Goal: Communication & Community: Connect with others

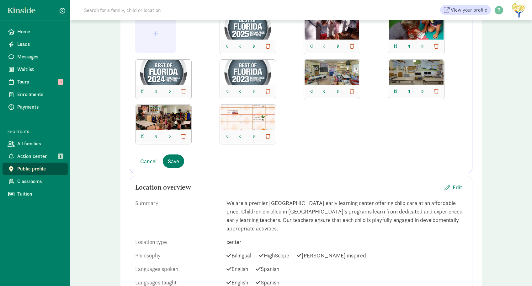
scroll to position [188, 0]
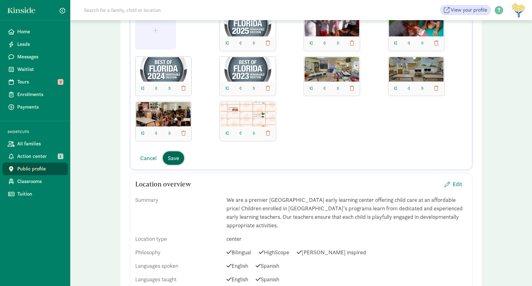
click at [177, 157] on span "Save" at bounding box center [173, 158] width 11 height 8
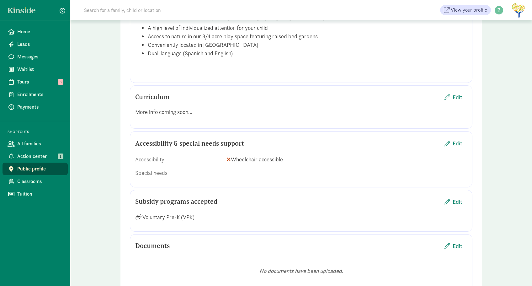
scroll to position [596, 0]
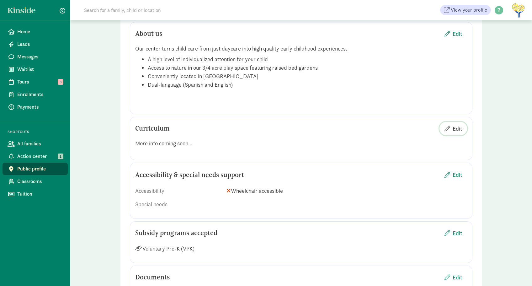
click at [455, 128] on span "Edit" at bounding box center [456, 128] width 9 height 8
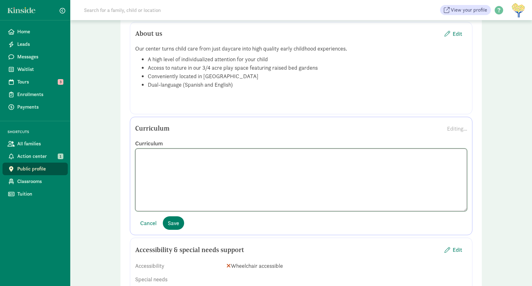
click at [223, 153] on textarea at bounding box center [301, 179] width 332 height 63
drag, startPoint x: 208, startPoint y: 155, endPoint x: 150, endPoint y: 156, distance: 58.0
click at [150, 156] on textarea at bounding box center [301, 179] width 332 height 63
drag, startPoint x: 334, startPoint y: 154, endPoint x: 306, endPoint y: 155, distance: 28.9
click at [306, 155] on textarea "<p>Our teachers' lessons are guided by Frog Street curriculum which has a stron…" at bounding box center [301, 179] width 332 height 63
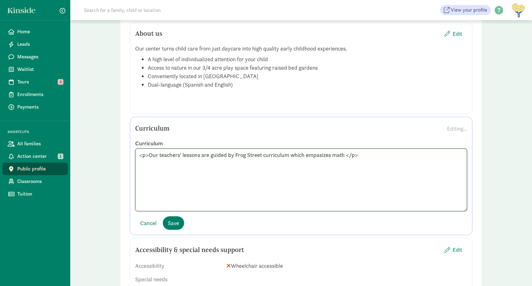
click at [314, 155] on textarea "<p>Our teachers' lessons are guided by Frog Street curriculum which empasizes m…" at bounding box center [301, 179] width 332 height 63
click at [348, 154] on textarea "<p>Our teachers' lessons are guided by Frog Street curriculum which emphasizes …" at bounding box center [301, 179] width 332 height 63
click at [305, 154] on textarea "<p>Our teachers' lessons are guided by Frog Street curriculum which emphasizes …" at bounding box center [301, 179] width 332 height 63
drag, startPoint x: 332, startPoint y: 155, endPoint x: 343, endPoint y: 155, distance: 11.0
click at [332, 155] on textarea "<p>Our teachers' lessons are guided by Frog Street curriculum which emphasizes …" at bounding box center [301, 179] width 332 height 63
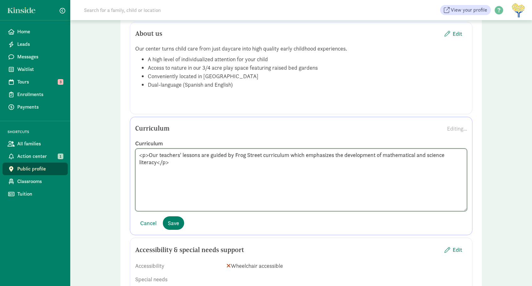
drag, startPoint x: 158, startPoint y: 163, endPoint x: 176, endPoint y: 165, distance: 18.3
click at [158, 163] on textarea "<p>Our teachers' lessons are guided by Frog Street curriculum which emphasizes …" at bounding box center [301, 179] width 332 height 63
click at [231, 162] on textarea "<p>Our teachers' lessons are guided by Frog Street curriculum which emphasizes …" at bounding box center [301, 179] width 332 height 63
drag, startPoint x: 253, startPoint y: 162, endPoint x: 257, endPoint y: 170, distance: 8.6
click at [253, 162] on textarea "<p>Our teachers' lessons are guided by Frog Street curriculum which emphasizes …" at bounding box center [301, 179] width 332 height 63
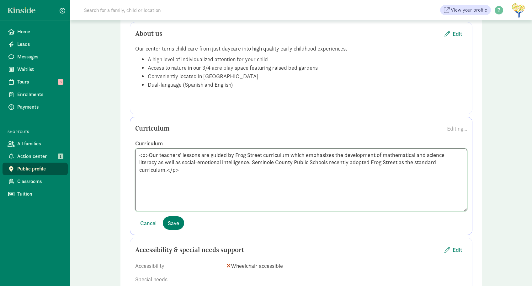
click at [253, 161] on textarea "<p>Our teachers' lessons are guided by Frog Street curriculum which emphasizes …" at bounding box center [301, 179] width 332 height 63
click at [391, 163] on textarea "<p>Our teachers' lessons are guided by Frog Street curriculum which emphasizes …" at bounding box center [301, 179] width 332 height 63
click at [308, 172] on textarea "<p>Our teachers' lessons are guided by Frog Street curriculum which emphasizes …" at bounding box center [301, 179] width 332 height 63
click at [312, 170] on textarea "<p>Our teachers' lessons are guided by the Frog Street curriculum, which emphas…" at bounding box center [301, 179] width 332 height 63
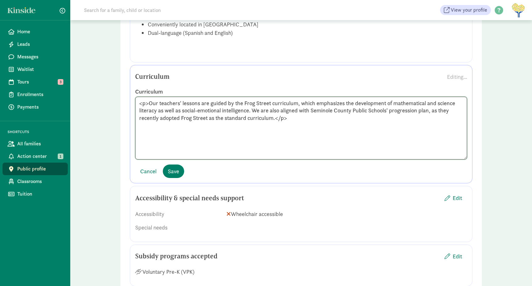
scroll to position [658, 0]
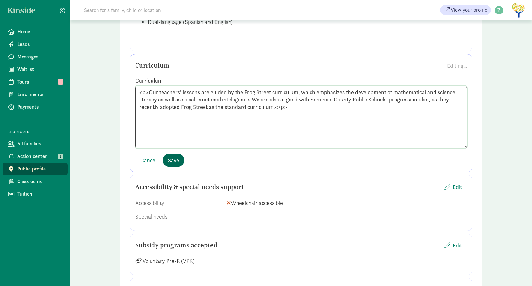
type textarea "<p>Our teachers' lessons are guided by the Frog Street curriculum, which emphas…"
drag, startPoint x: 176, startPoint y: 161, endPoint x: 274, endPoint y: 138, distance: 100.5
click at [176, 161] on span "Save" at bounding box center [173, 160] width 11 height 8
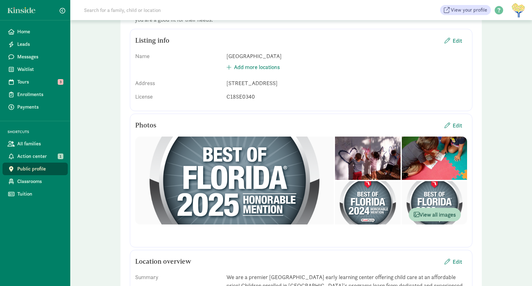
scroll to position [0, 0]
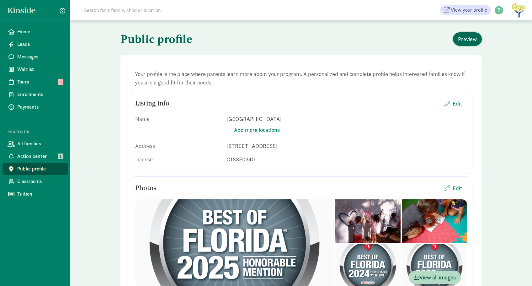
click at [466, 42] on span "Preview" at bounding box center [467, 39] width 19 height 8
click at [29, 180] on span "Classrooms" at bounding box center [39, 181] width 45 height 8
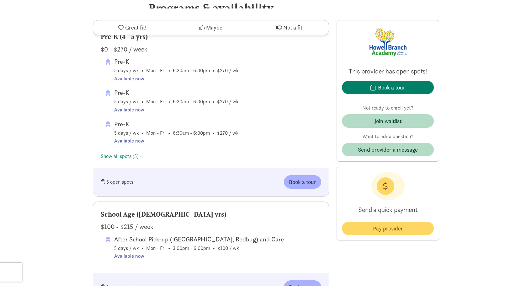
scroll to position [251, 0]
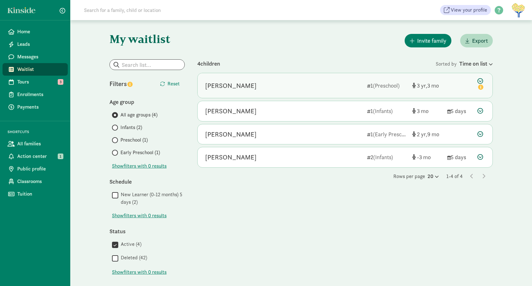
click at [326, 87] on div "[PERSON_NAME]" at bounding box center [283, 86] width 157 height 10
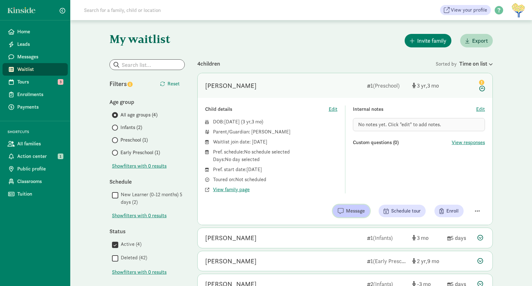
click at [360, 208] on span "Message" at bounding box center [355, 211] width 19 height 8
